Goal: Find contact information: Find contact information

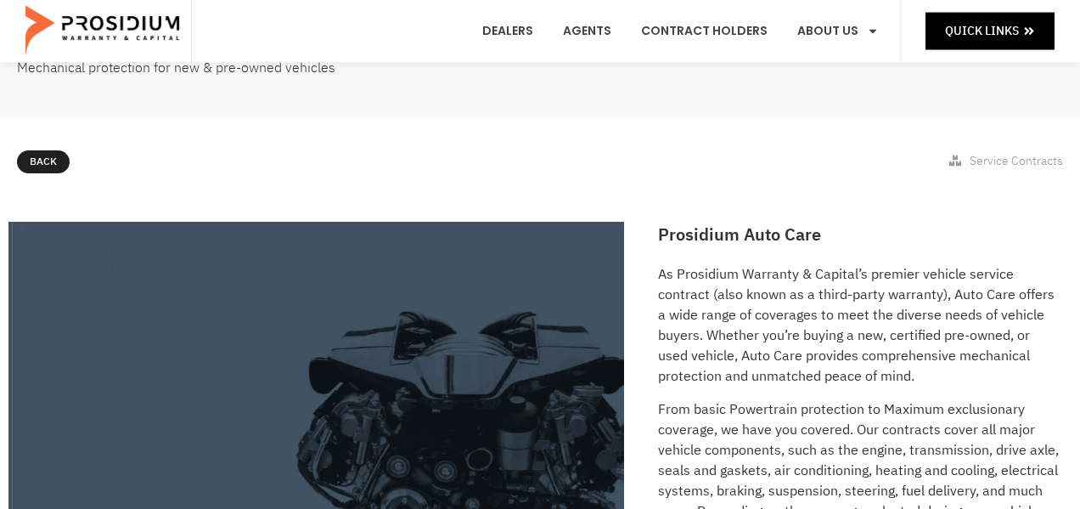
scroll to position [106, 0]
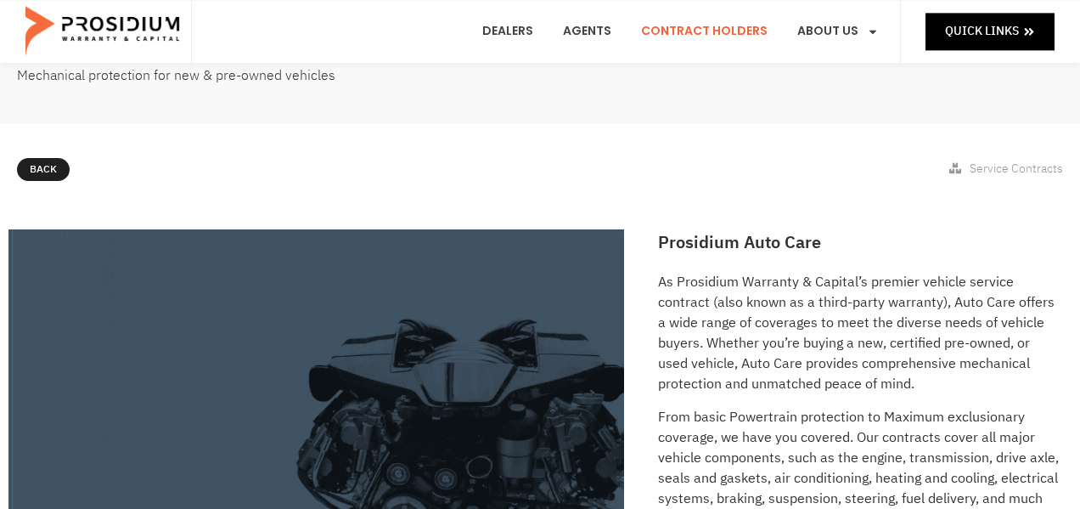
click at [733, 34] on link "Contract Holders" at bounding box center [704, 31] width 152 height 63
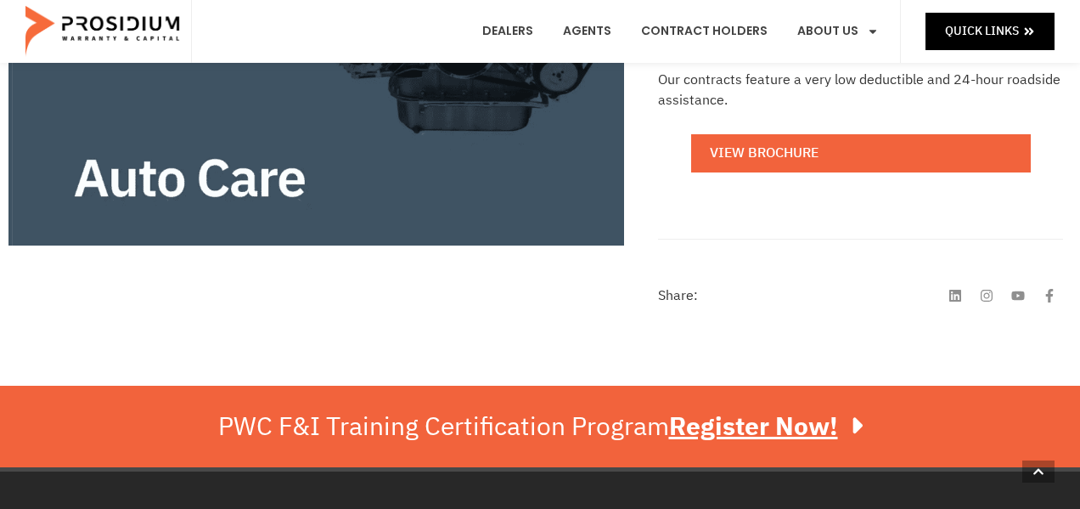
scroll to position [621, 0]
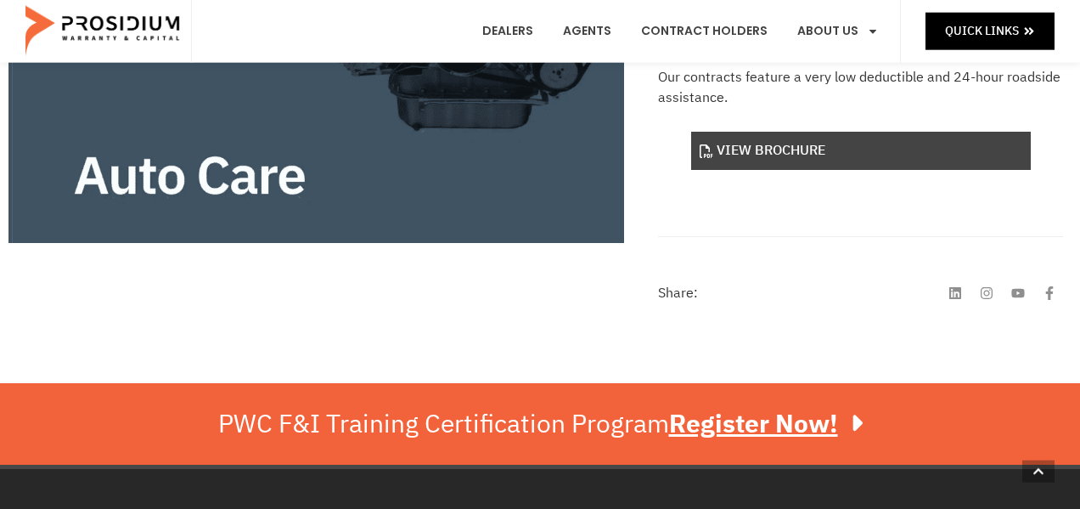
click at [848, 149] on link "View Brochure" at bounding box center [861, 151] width 340 height 38
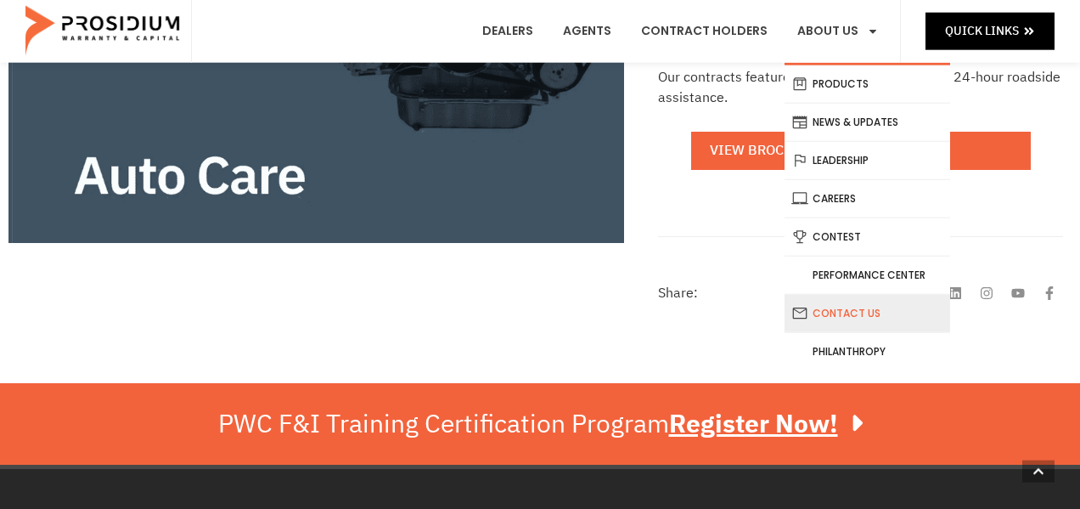
click at [841, 311] on link "Contact Us" at bounding box center [868, 313] width 166 height 37
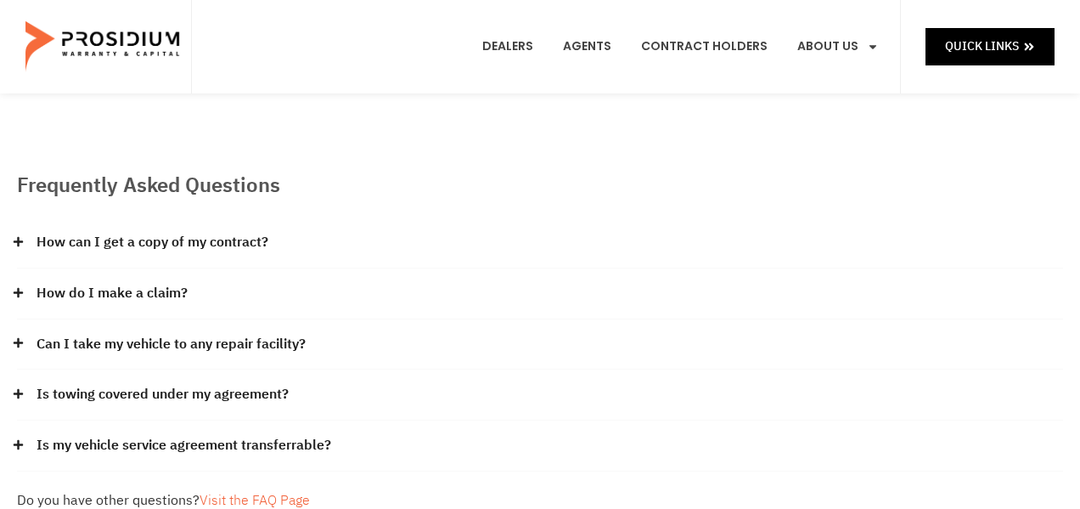
click at [234, 344] on e-page-transition at bounding box center [540, 254] width 1080 height 509
click at [15, 337] on e-page-transition at bounding box center [540, 254] width 1080 height 509
click at [16, 342] on e-page-transition at bounding box center [540, 254] width 1080 height 509
click at [16, 342] on icon at bounding box center [18, 342] width 11 height 11
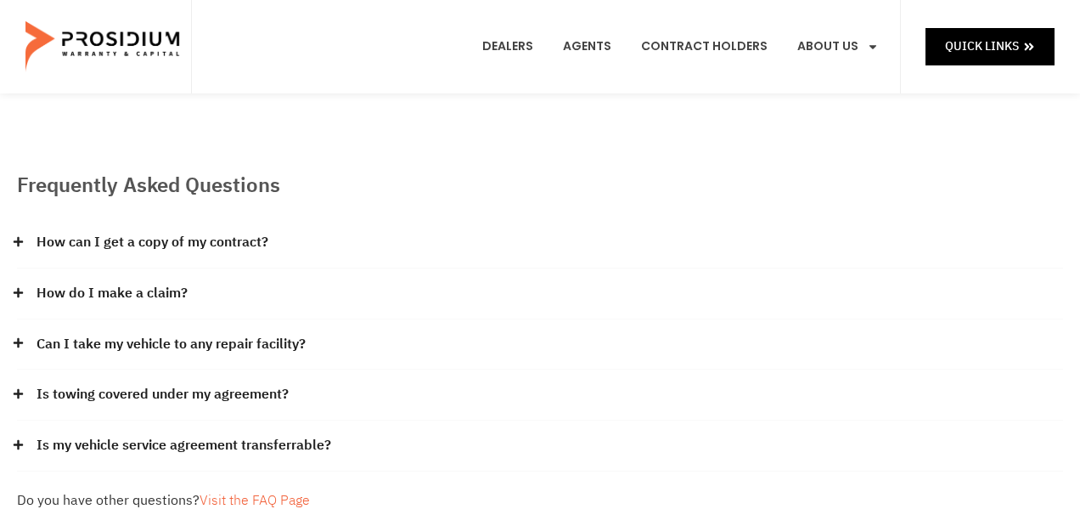
click at [0, 0] on icon at bounding box center [0, 0] width 0 height 0
click at [16, 342] on icon at bounding box center [18, 342] width 11 height 11
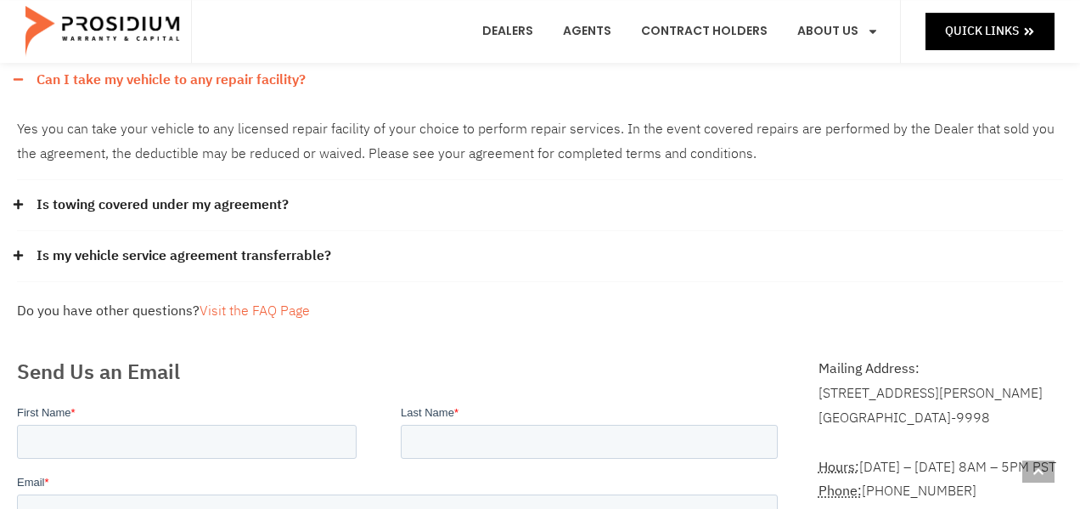
scroll to position [268, 0]
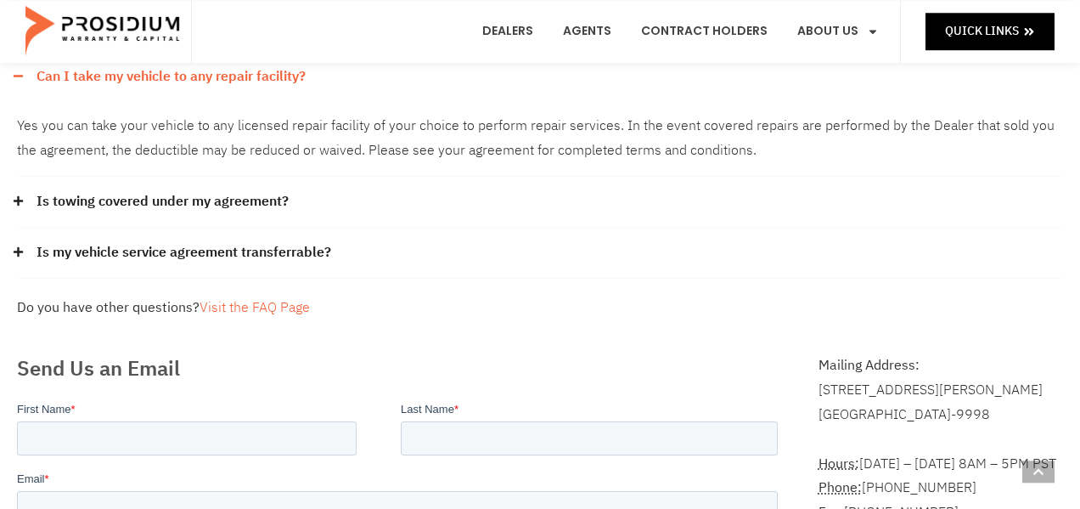
click at [26, 199] on span at bounding box center [22, 201] width 11 height 13
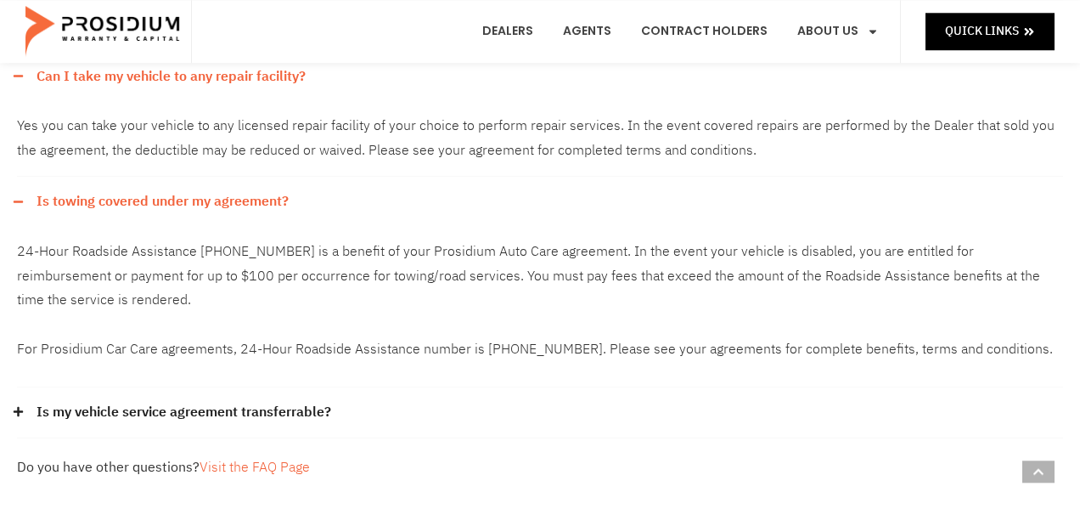
click at [21, 409] on icon at bounding box center [18, 411] width 11 height 11
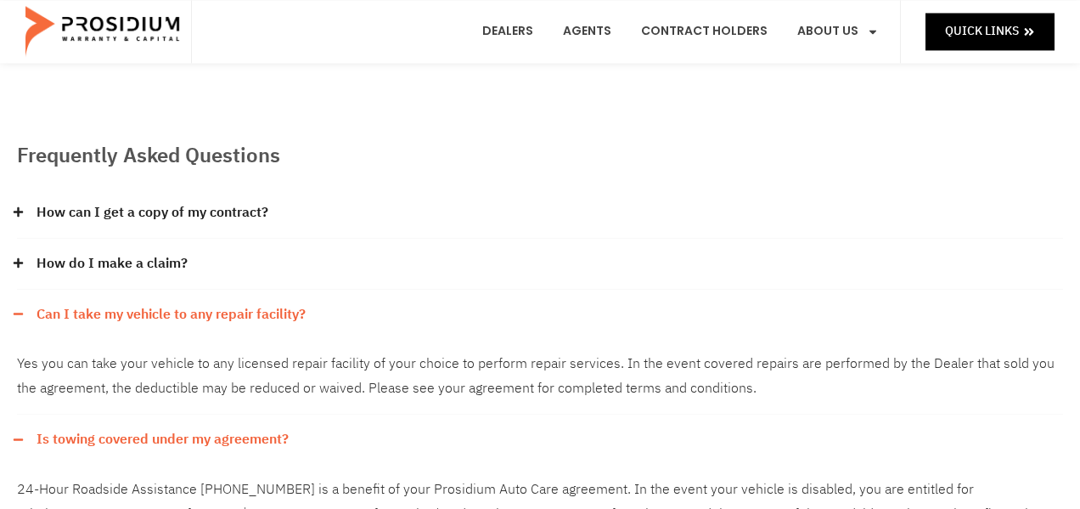
scroll to position [0, 0]
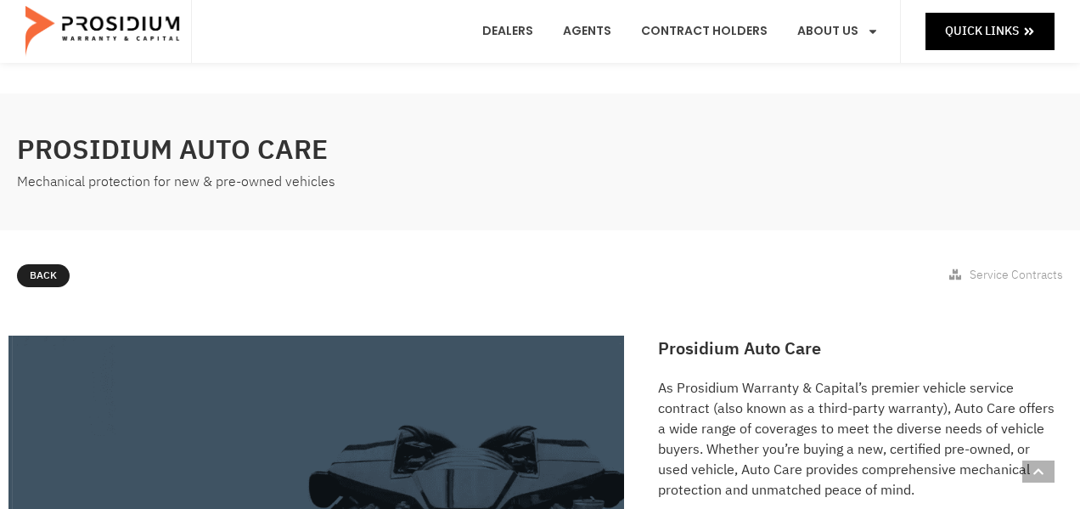
scroll to position [621, 0]
